Goal: Task Accomplishment & Management: Use online tool/utility

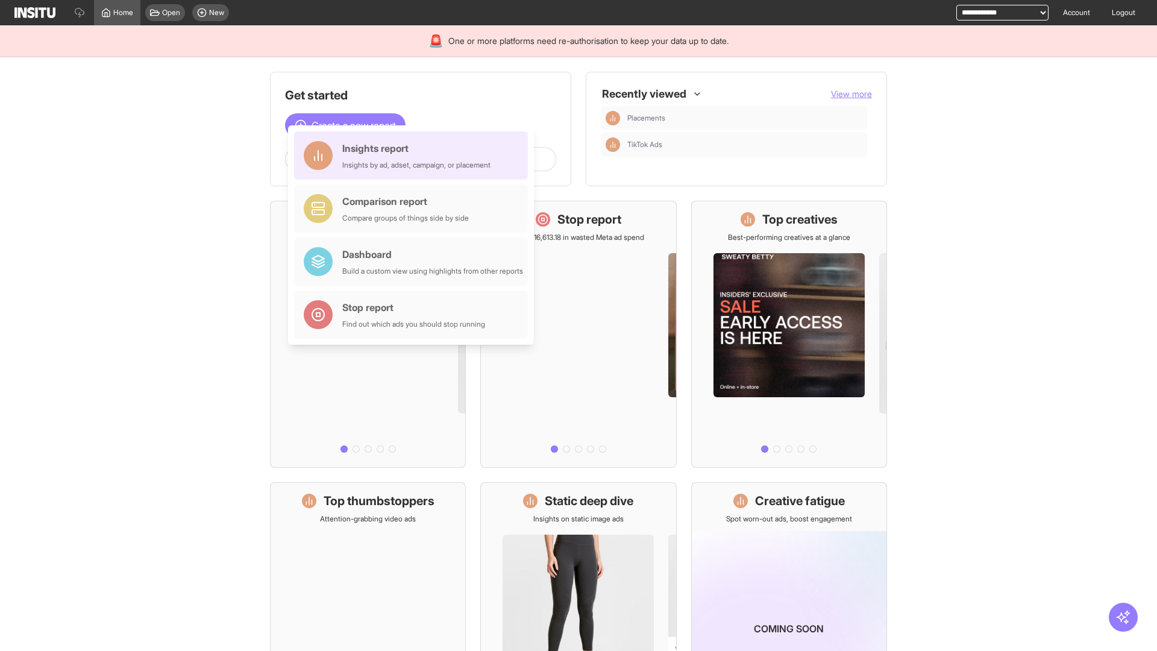
click at [414, 155] on div "Insights report Insights by ad, adset, campaign, or placement" at bounding box center [416, 155] width 148 height 29
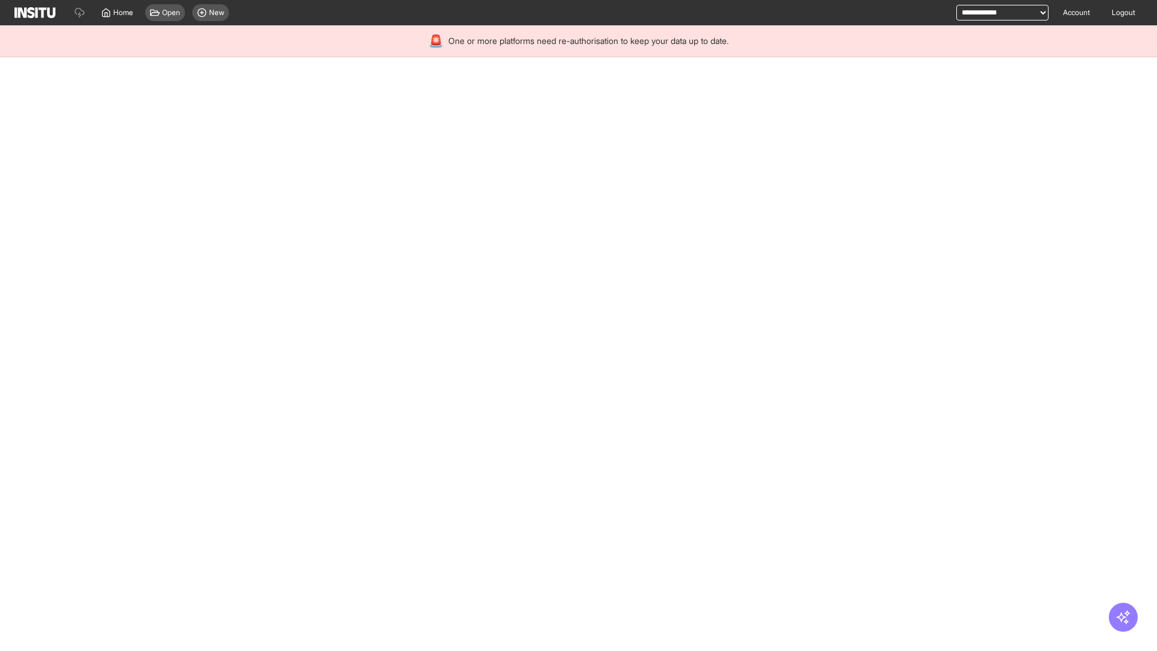
select select "**"
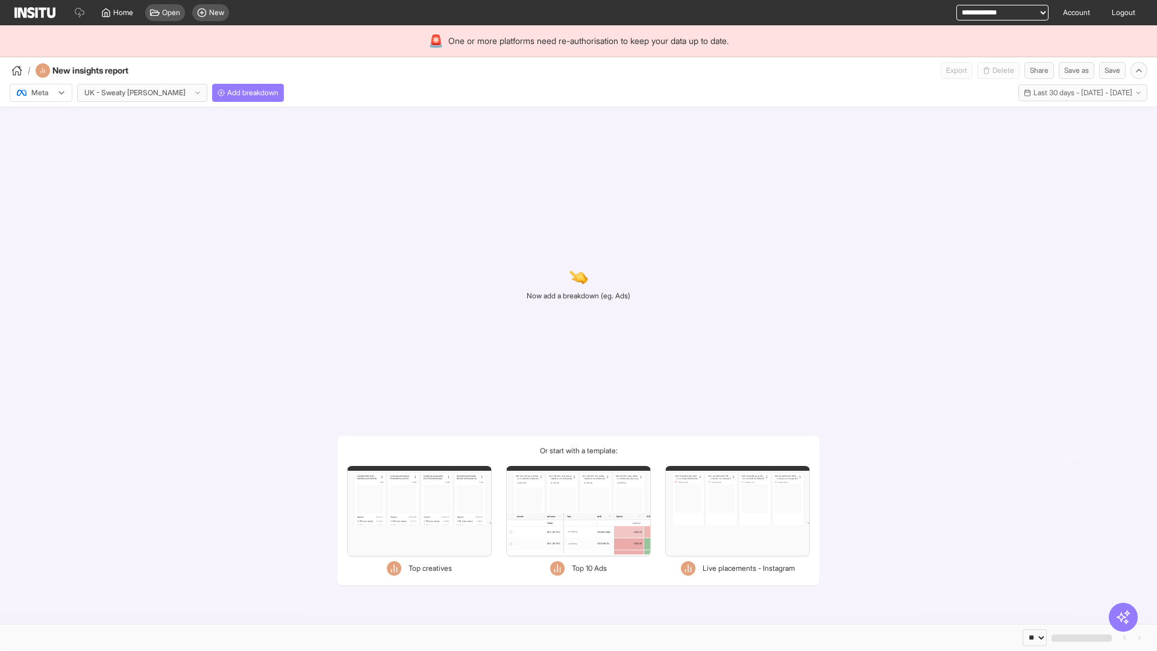
click at [41, 93] on div at bounding box center [33, 93] width 34 height 12
click at [227, 93] on span "Add breakdown" at bounding box center [252, 93] width 51 height 10
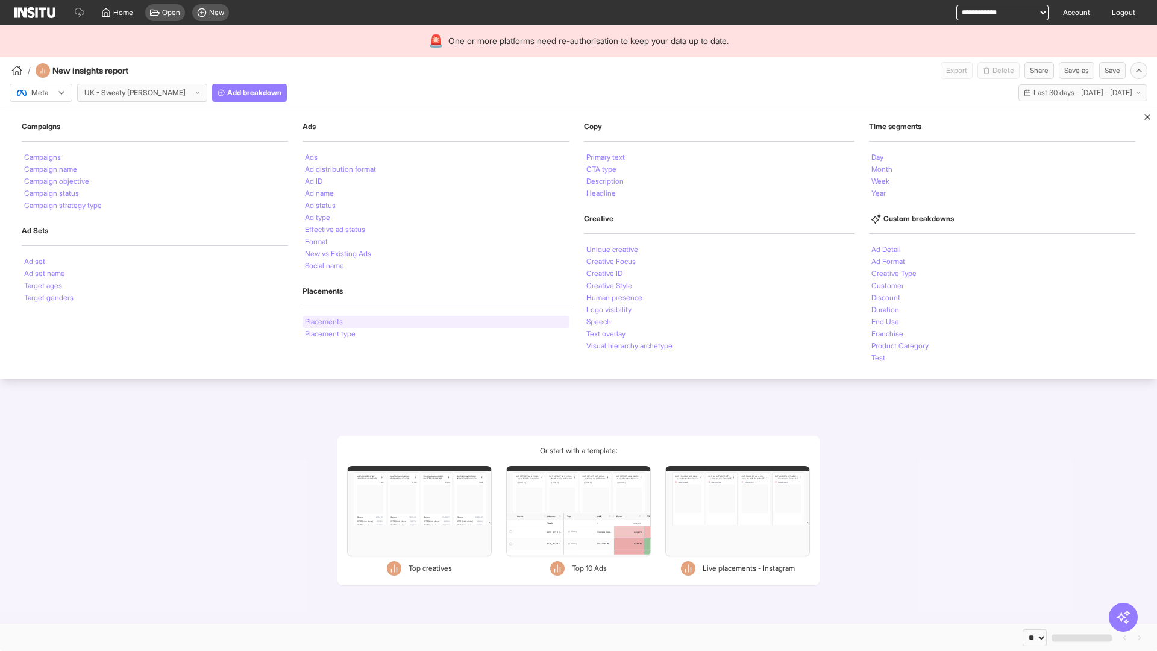
click at [324, 322] on li "Placements" at bounding box center [324, 321] width 38 height 7
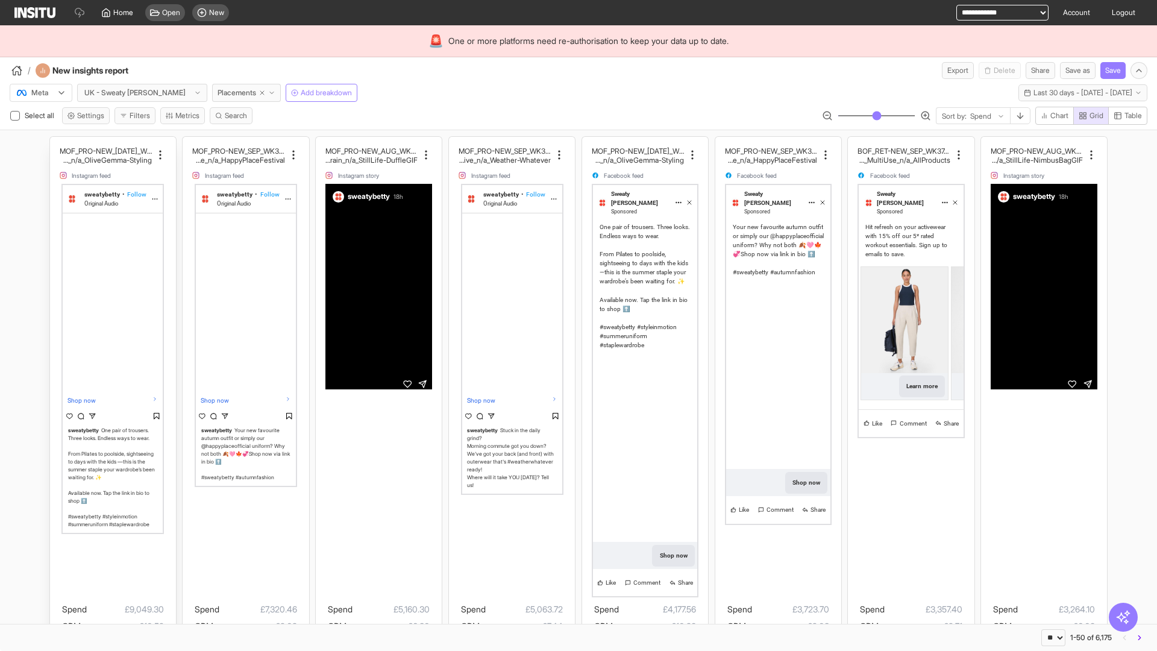
click at [55, 142] on div "MOF_PRO-NEW_[DATE]_WK31_Video_20sUnder_FullPrice_Mult iCat_Explorer_GangGang_Li…" at bounding box center [113, 429] width 126 height 584
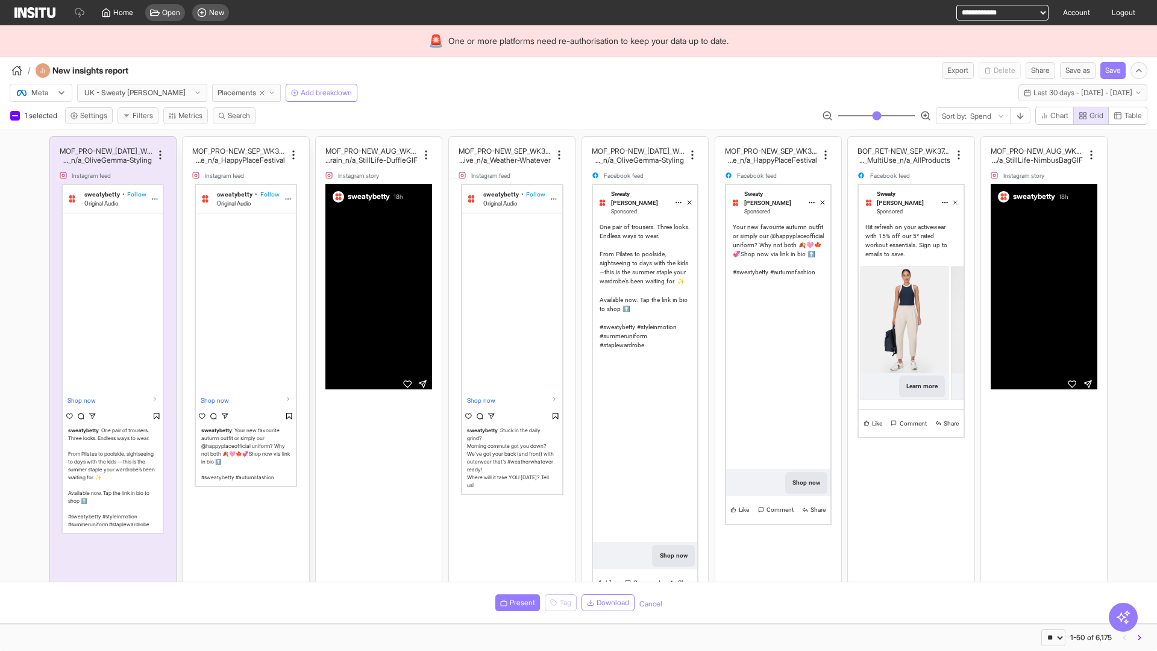
click at [189, 142] on div "MOF_PRO-NEW_SEP_WK36_Video_30sUnder_FullPrice_Multi Cat_MultiFran_Secondary_Liv…" at bounding box center [246, 429] width 126 height 584
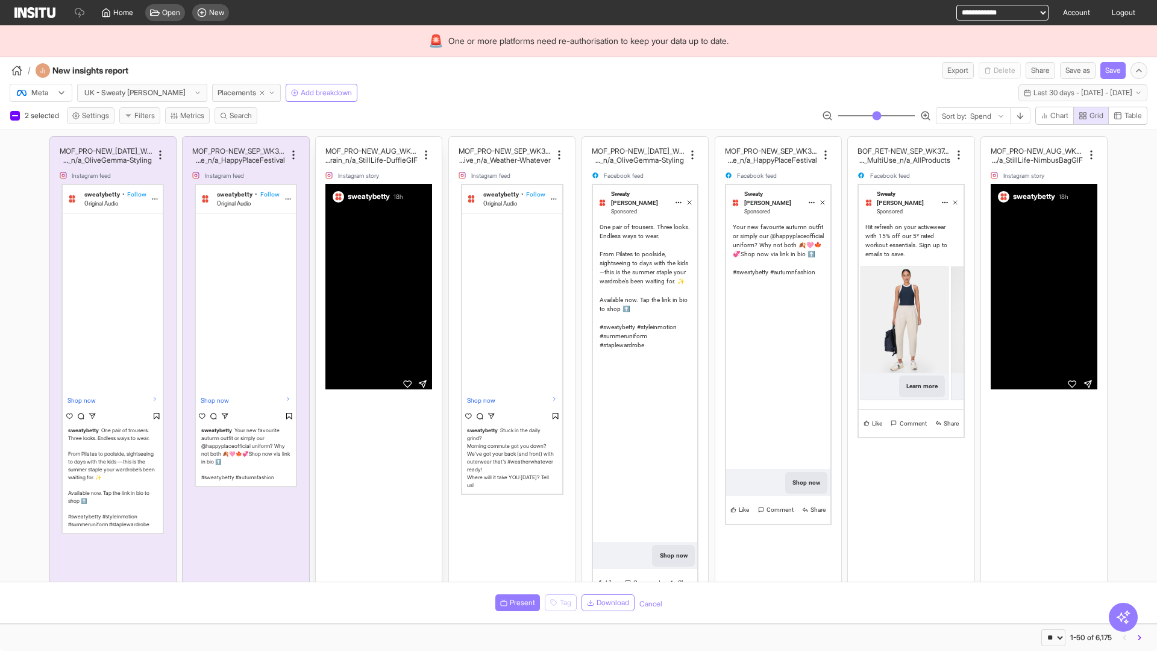
click at [322, 142] on div "MOF_PRO-NEW_AUG_WK33_Video_10sUnder_FullPrice_MultiC at_MultiFran_Secondary_Tra…" at bounding box center [379, 429] width 126 height 584
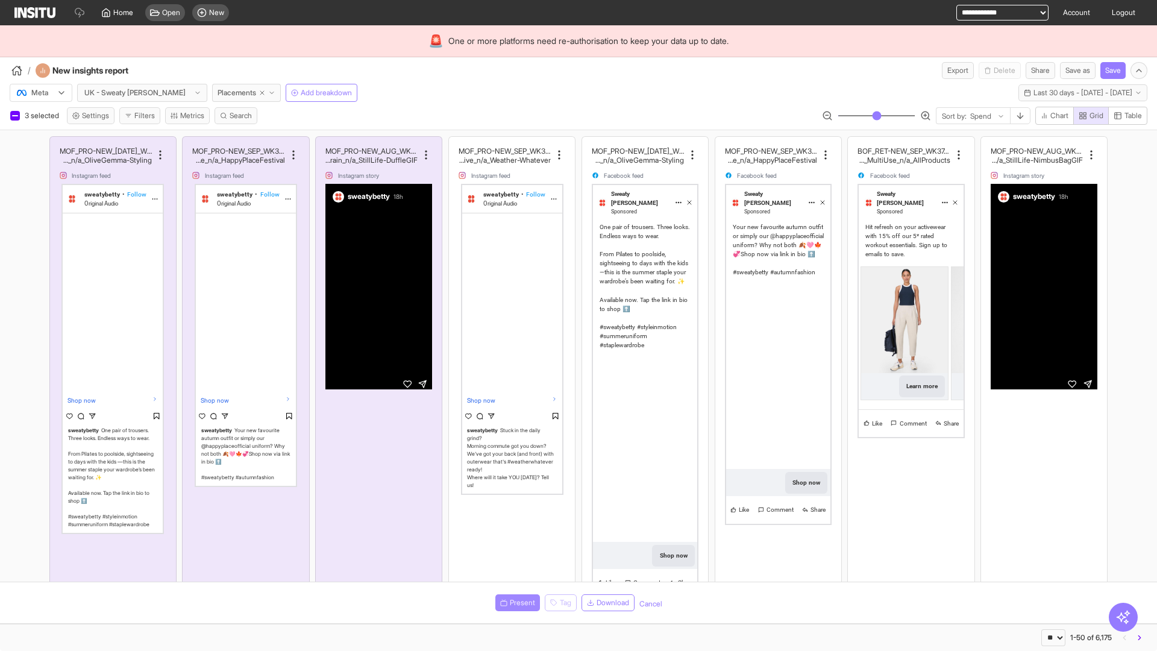
click at [515, 602] on span "Present" at bounding box center [522, 603] width 25 height 10
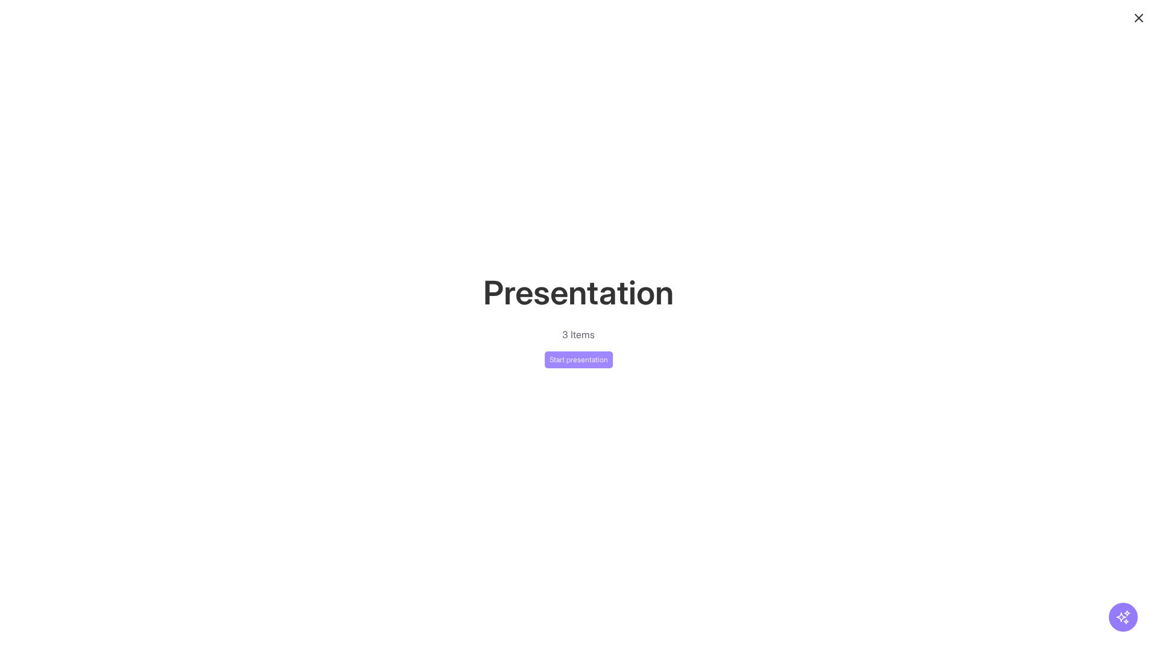
click at [578, 359] on button "Start presentation" at bounding box center [579, 359] width 68 height 17
